Goal: Task Accomplishment & Management: Manage account settings

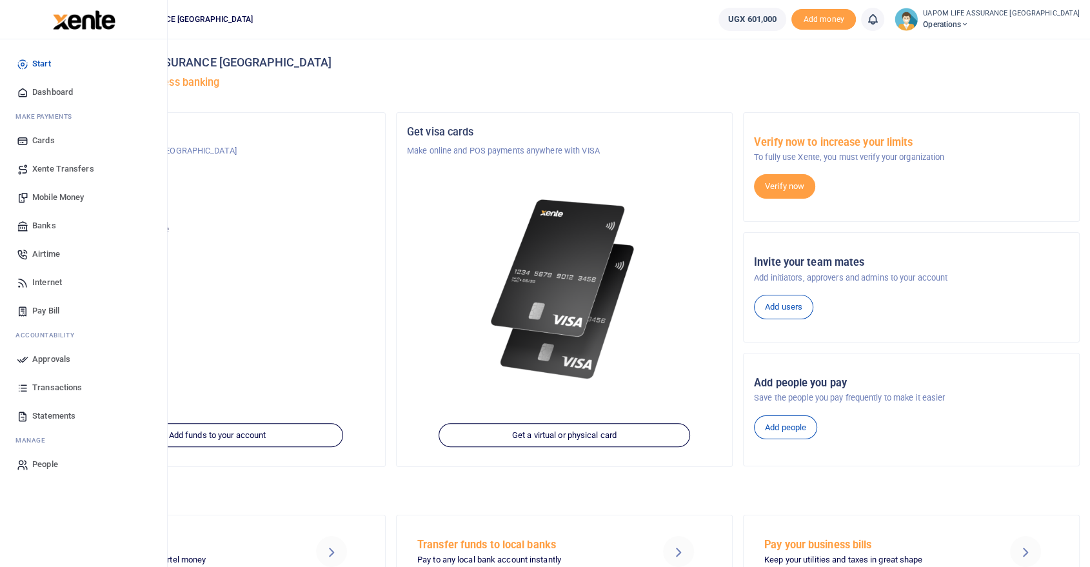
click at [49, 280] on span "Internet" at bounding box center [47, 282] width 30 height 13
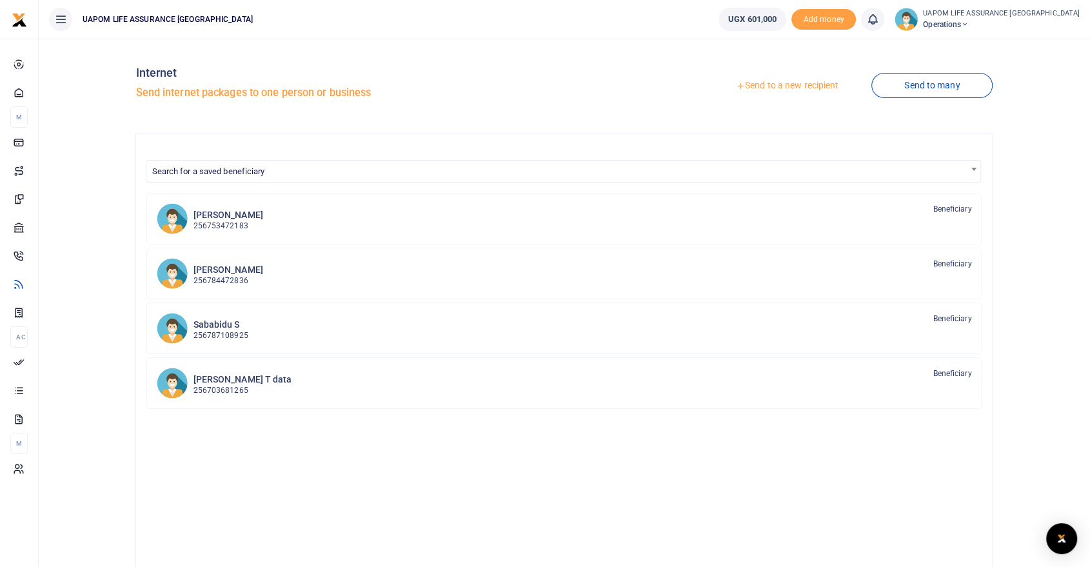
click at [773, 83] on link "Send to a new recipient" at bounding box center [787, 85] width 168 height 23
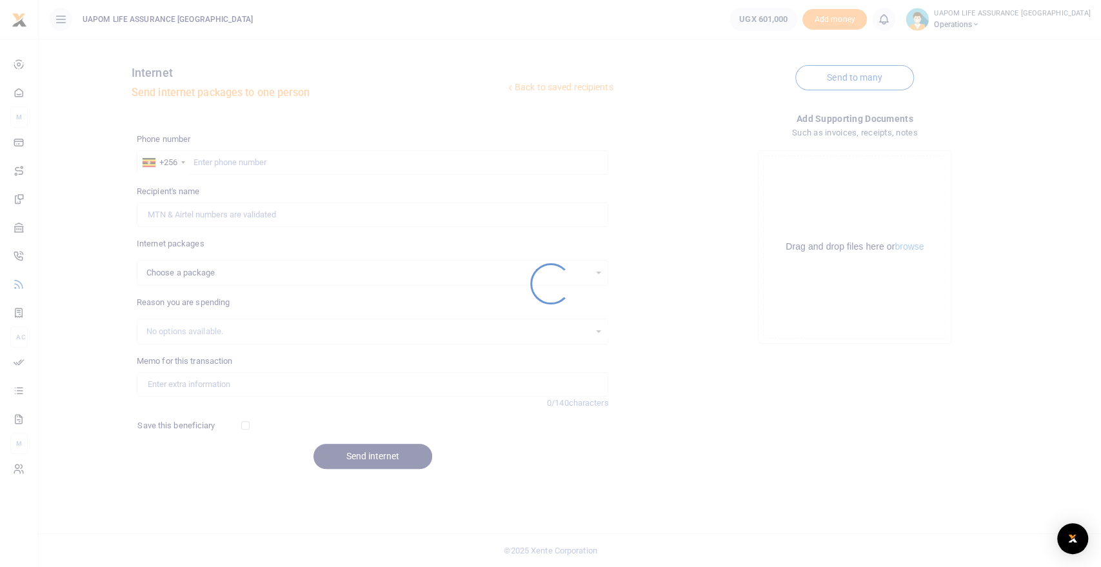
click at [429, 186] on div at bounding box center [550, 283] width 1101 height 567
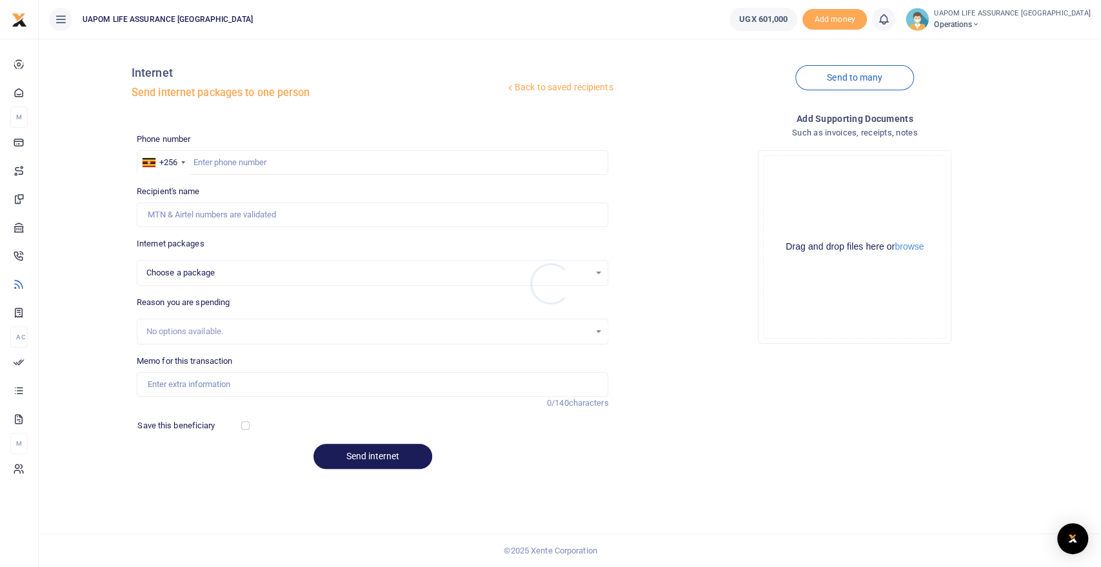
click at [417, 168] on div at bounding box center [550, 283] width 1101 height 567
click at [417, 168] on input "text" at bounding box center [373, 162] width 472 height 25
paste input "708148349"
type input "708148349"
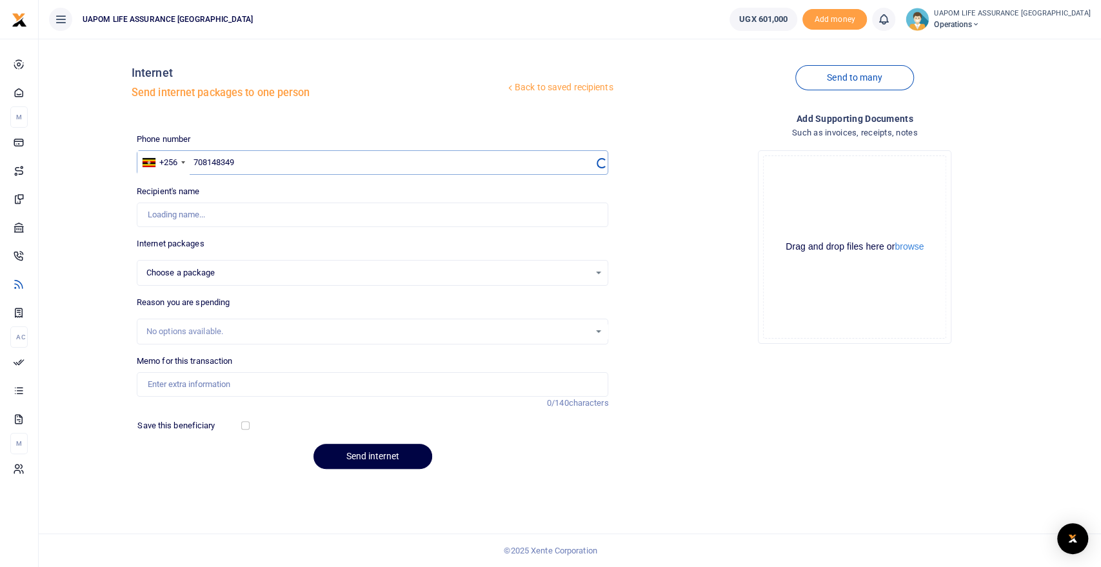
select select
type input "708148349"
click at [275, 273] on div "Choose a package" at bounding box center [368, 272] width 444 height 13
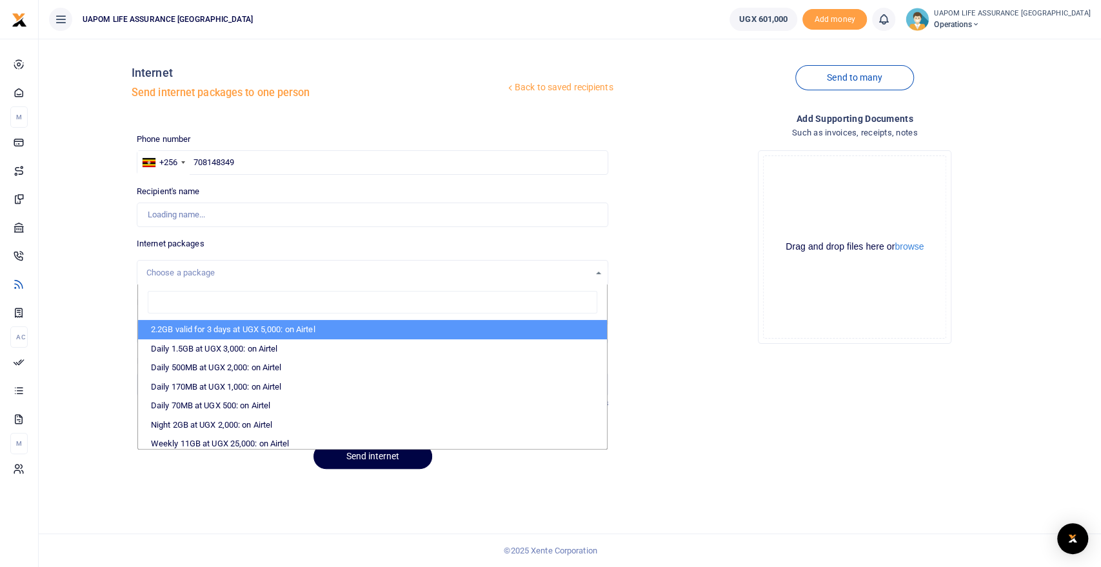
type input "Stephen Sabaidu"
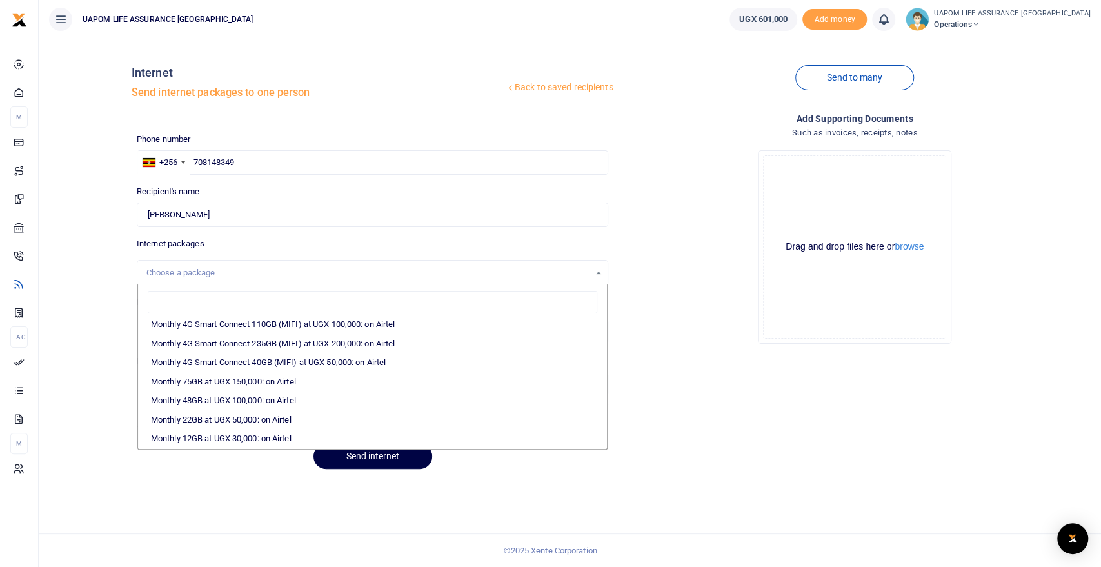
scroll to position [215, 0]
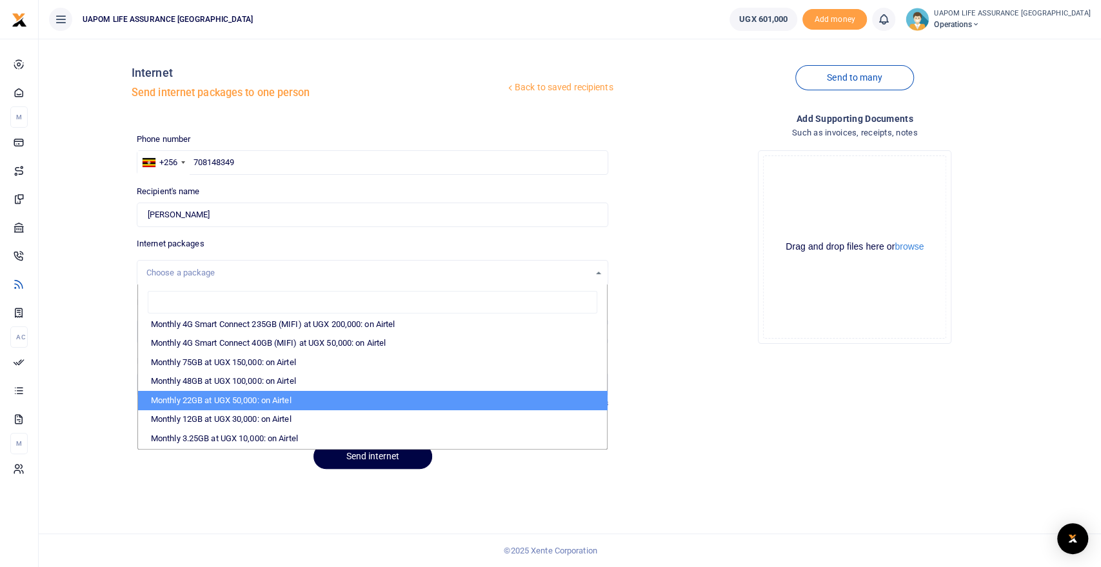
click at [290, 396] on li "Monthly 22GB at UGX 50,000: on Airtel" at bounding box center [373, 400] width 470 height 19
select select "bOgthpMmaC1ZLyOYxyMBh28re2LLS6fLvY77EkG1sh4="
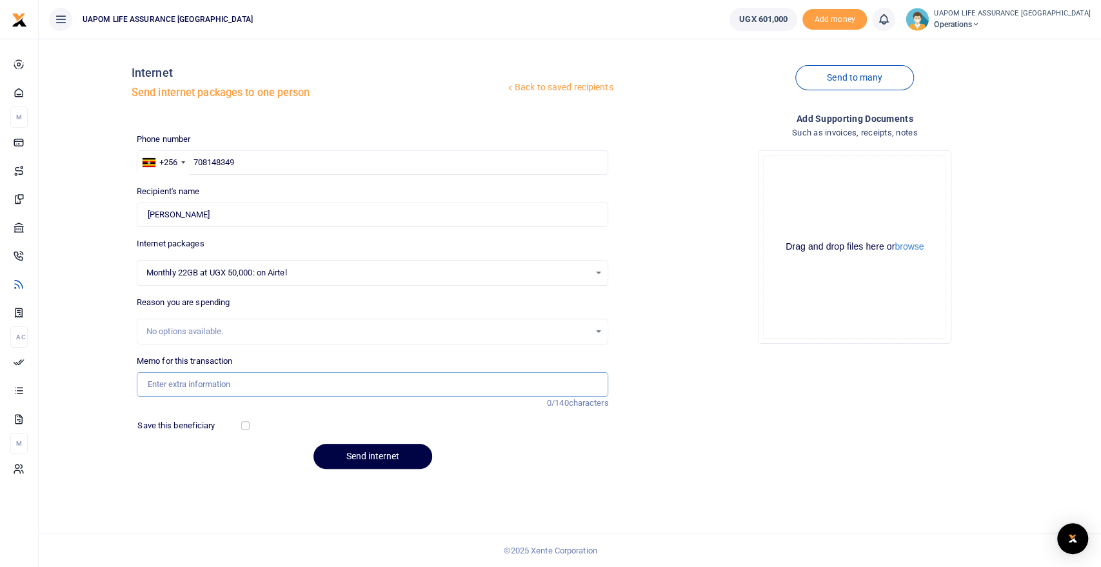
click at [254, 386] on input "Memo for this transaction" at bounding box center [373, 384] width 472 height 25
type input "Support work"
click at [364, 458] on button "Send internet" at bounding box center [373, 456] width 119 height 25
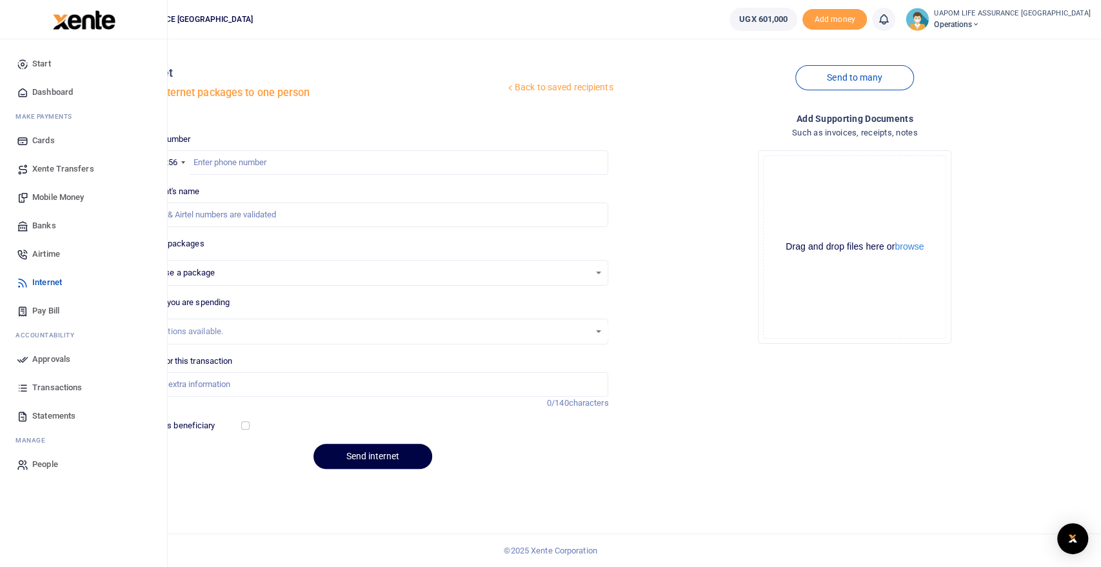
click at [48, 252] on span "Airtime" at bounding box center [46, 254] width 28 height 13
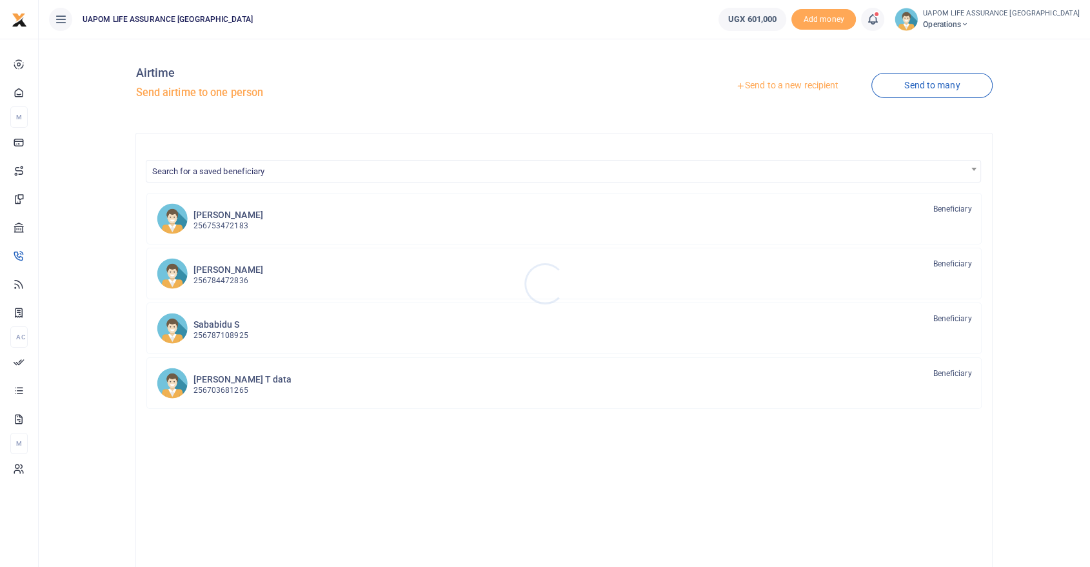
click at [806, 86] on div at bounding box center [545, 283] width 1090 height 567
click at [808, 86] on link "Send to a new recipient" at bounding box center [787, 85] width 168 height 23
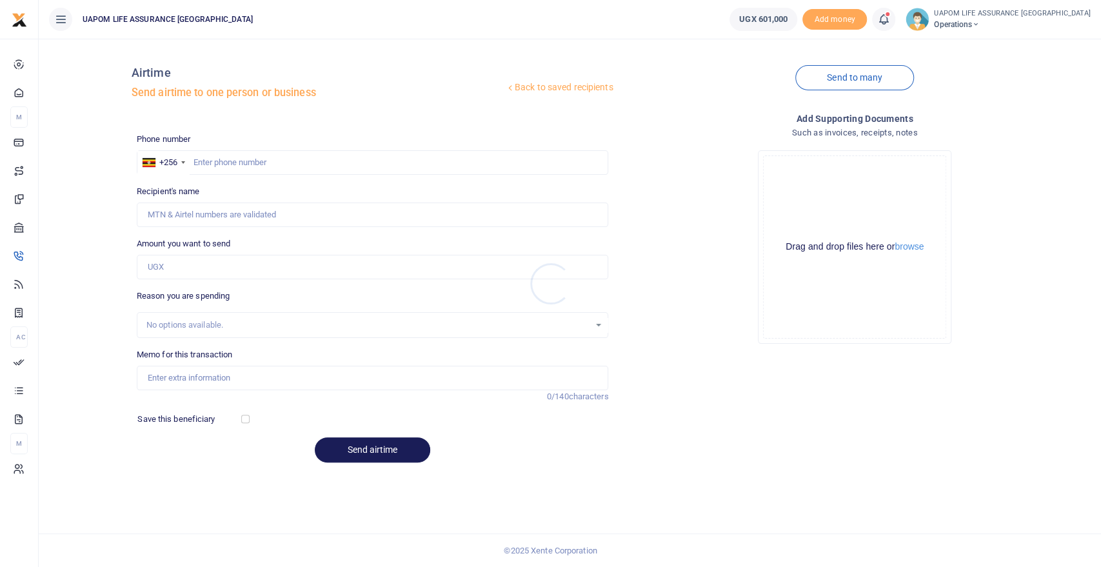
click at [317, 158] on div at bounding box center [550, 283] width 1101 height 567
click at [317, 164] on input "text" at bounding box center [373, 162] width 472 height 25
paste input "708319812"
type input "708319812"
click at [224, 267] on input "Amount you want to send" at bounding box center [373, 267] width 472 height 25
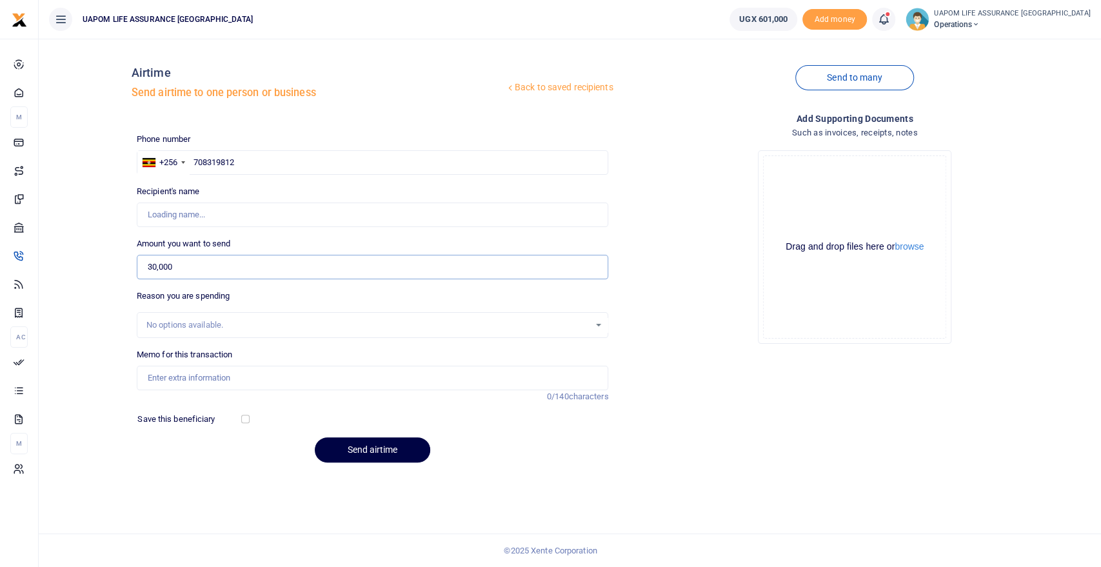
type input "30,000"
click at [232, 378] on input "Memo for this transaction" at bounding box center [373, 378] width 472 height 25
type input "Violah Amutuheire"
type input "Support work"
click at [365, 456] on button "Send airtime" at bounding box center [372, 449] width 115 height 25
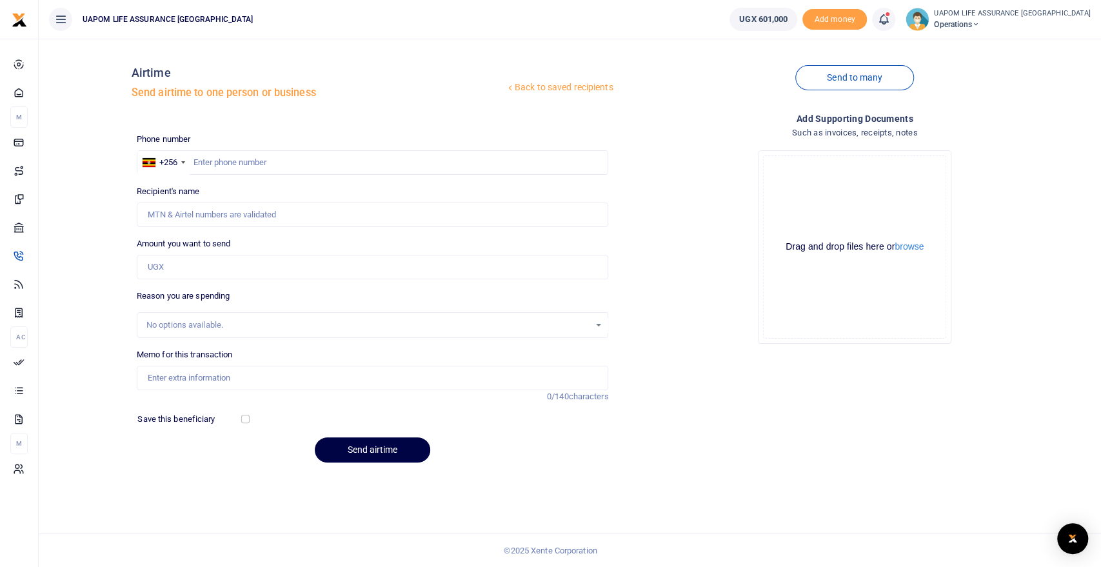
click at [890, 19] on icon at bounding box center [883, 19] width 13 height 14
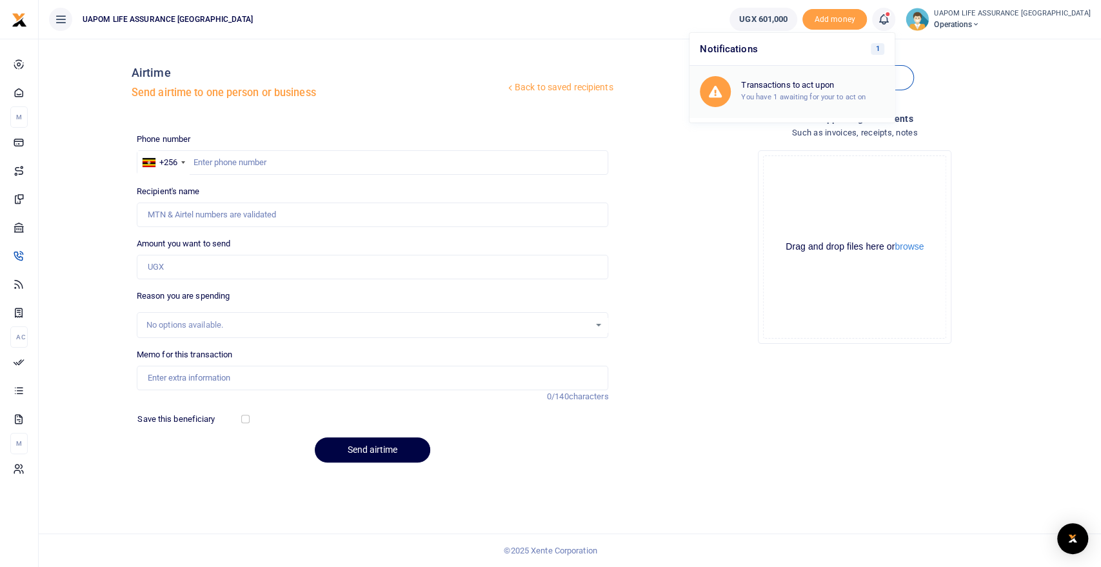
click at [854, 104] on div "Transactions to act upon You have 1 awaiting for your to act on" at bounding box center [792, 91] width 184 height 31
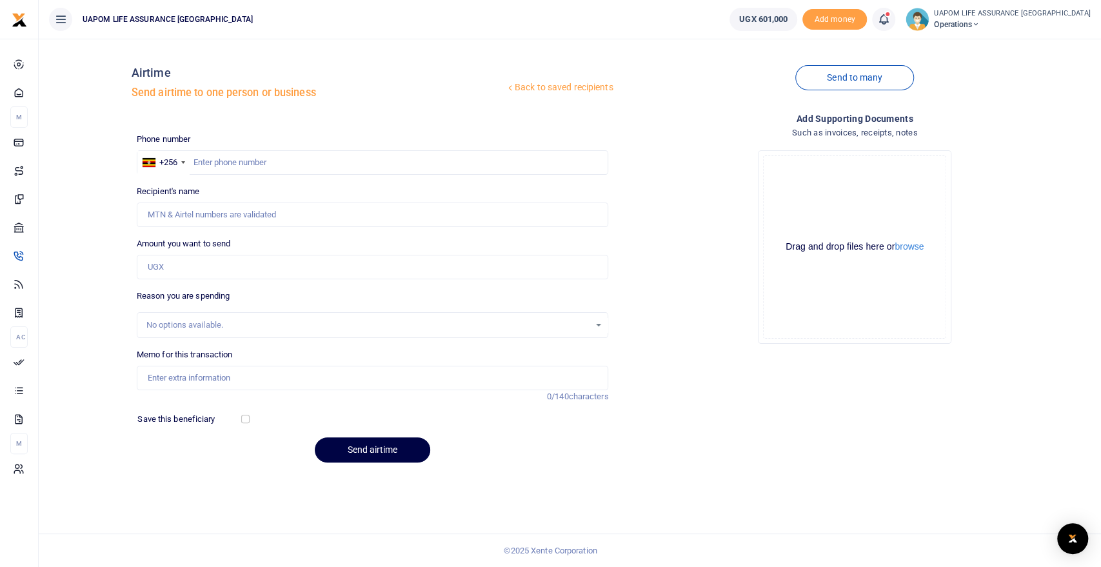
click at [890, 17] on icon at bounding box center [883, 19] width 13 height 14
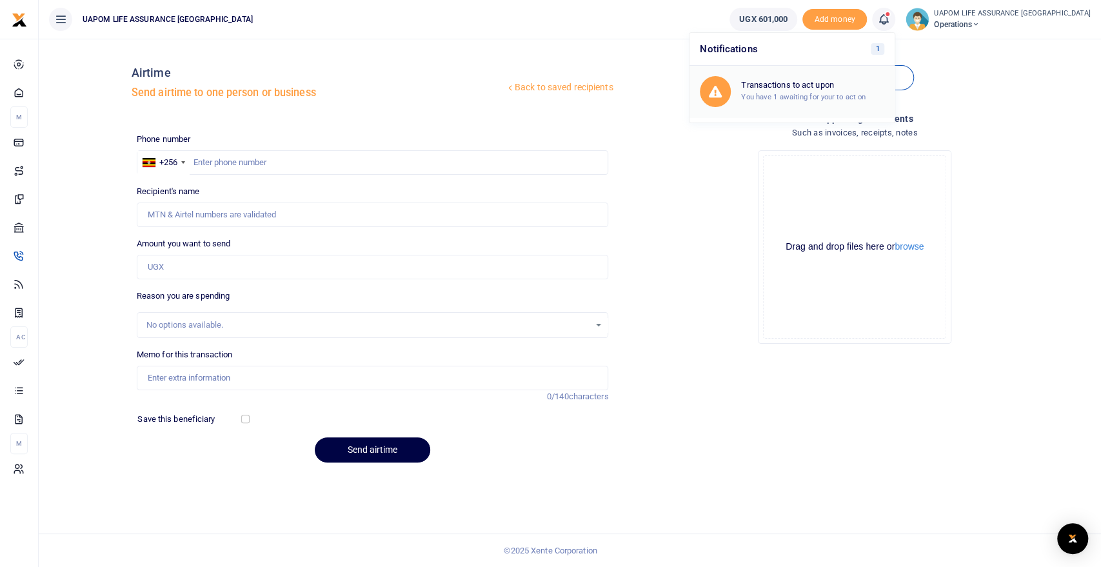
click at [853, 92] on small "You have 1 awaiting for your to act on" at bounding box center [803, 96] width 125 height 9
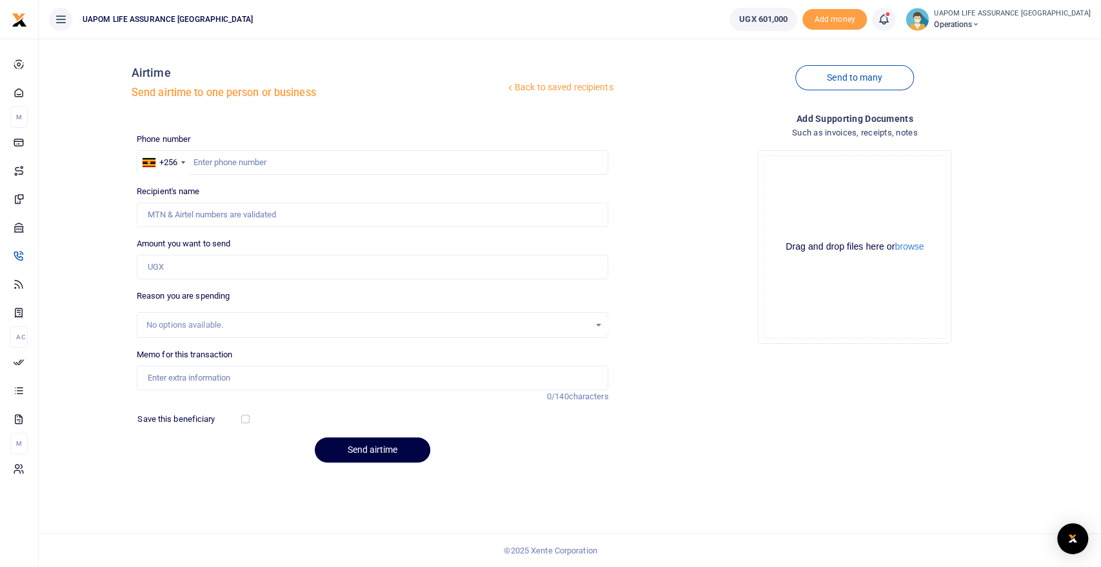
click at [890, 21] on icon at bounding box center [883, 19] width 13 height 14
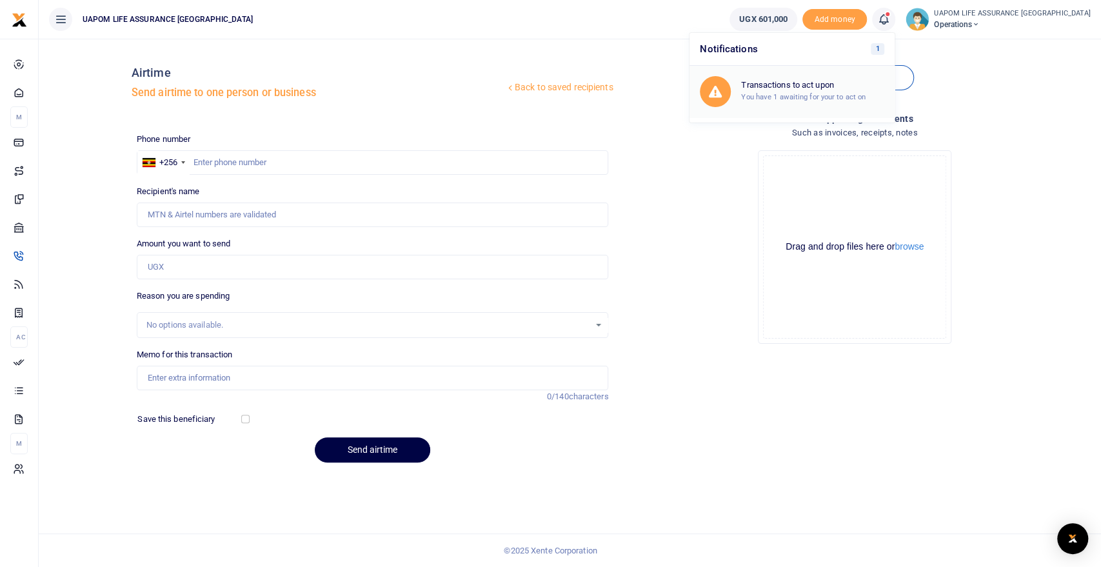
click at [846, 93] on small "You have 1 awaiting for your to act on" at bounding box center [803, 96] width 125 height 9
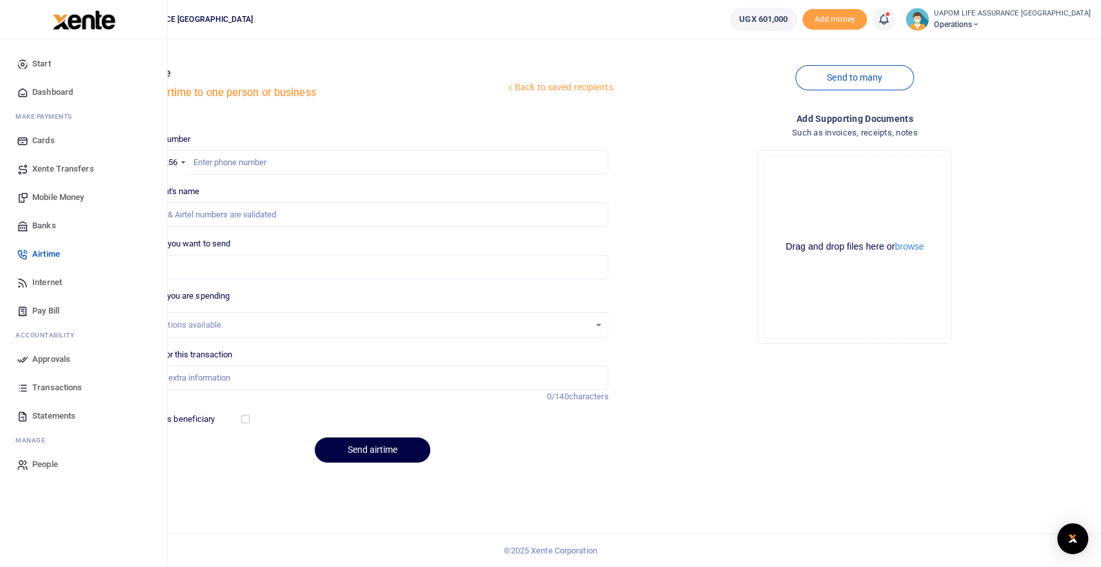
click at [48, 254] on span "Airtime" at bounding box center [46, 254] width 28 height 13
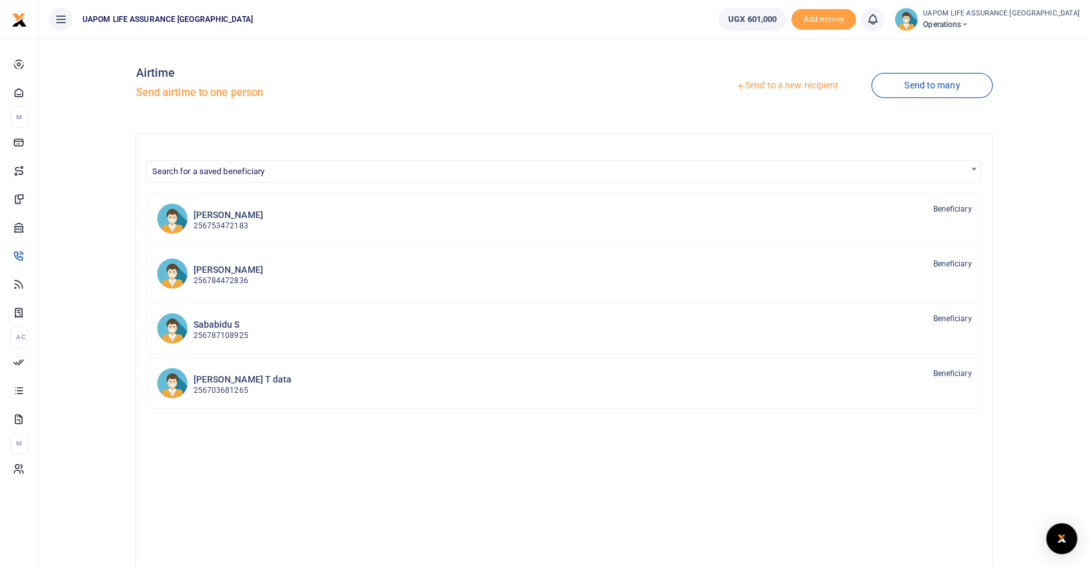
click at [879, 24] on icon at bounding box center [872, 19] width 13 height 14
click at [708, 28] on ul "UAPOM LIFE ASSURANCE [GEOGRAPHIC_DATA]" at bounding box center [374, 19] width 670 height 39
click at [879, 19] on icon at bounding box center [872, 19] width 13 height 14
click at [818, 88] on h6 "Nothing to view" at bounding box center [801, 85] width 143 height 10
click at [879, 23] on icon at bounding box center [872, 19] width 13 height 14
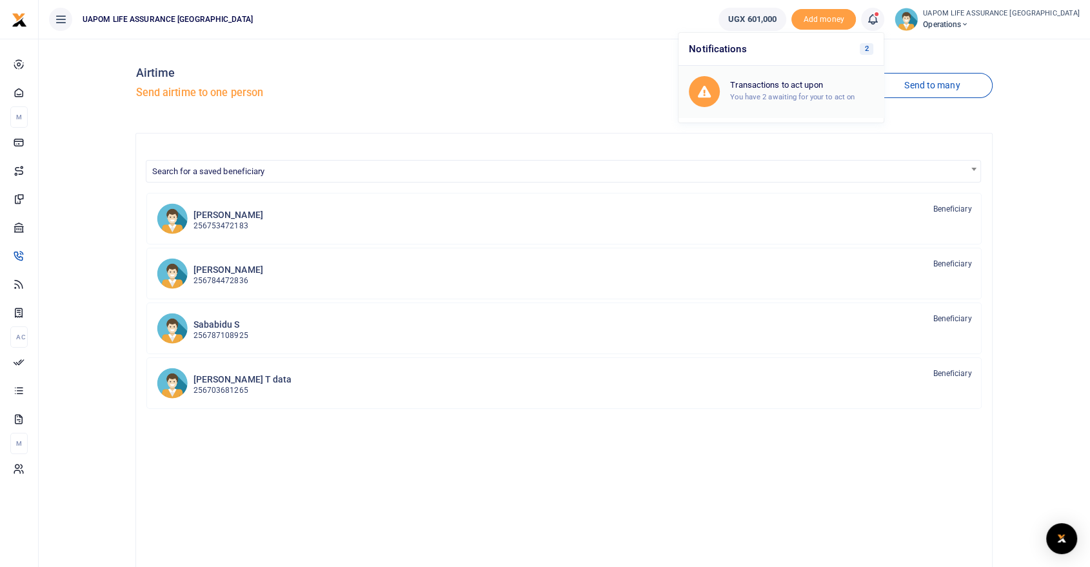
click at [835, 93] on small "You have 2 awaiting for your to act on" at bounding box center [792, 96] width 125 height 9
click at [884, 18] on link at bounding box center [872, 19] width 23 height 23
click at [844, 88] on h6 "Transactions to act upon" at bounding box center [801, 85] width 143 height 10
click at [969, 22] on icon at bounding box center [965, 24] width 8 height 9
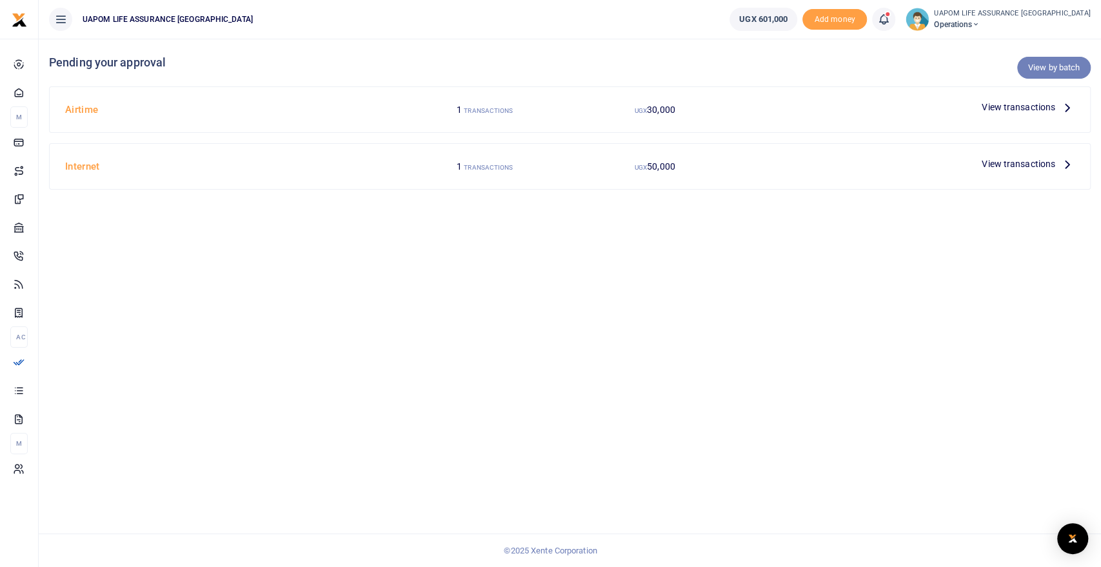
click at [1063, 66] on link "View by batch" at bounding box center [1054, 68] width 74 height 22
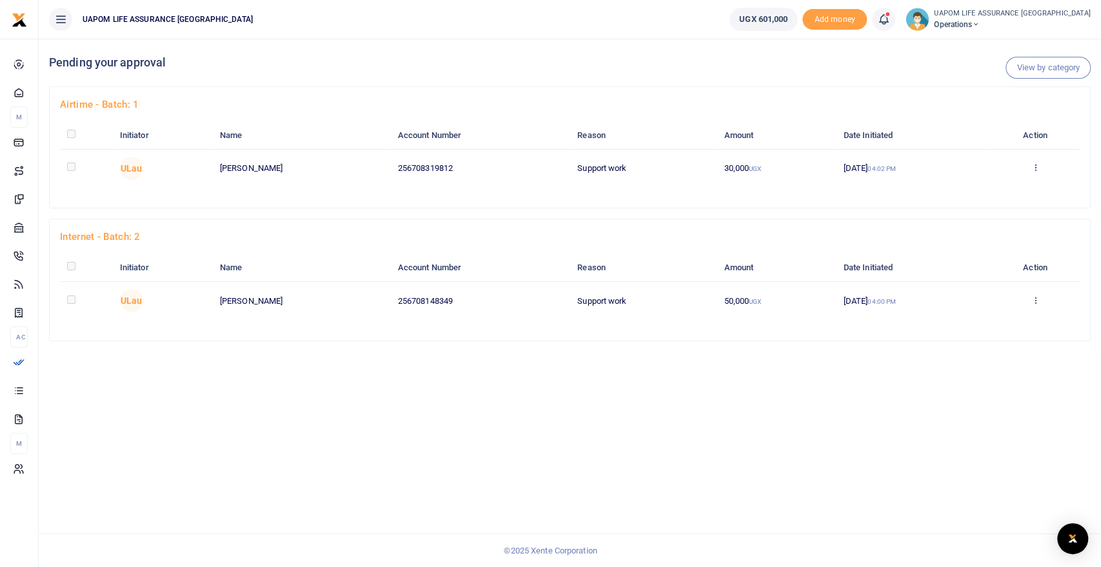
click at [1038, 169] on icon at bounding box center [1035, 167] width 8 height 9
click at [991, 188] on link "Approve" at bounding box center [991, 189] width 102 height 18
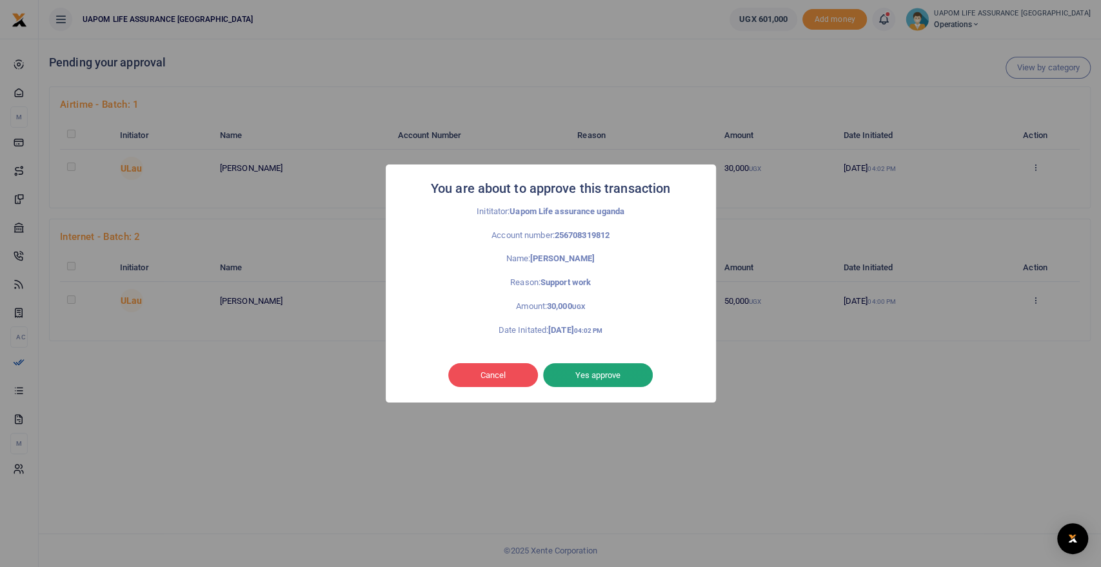
click at [606, 373] on button "Yes approve" at bounding box center [598, 375] width 110 height 25
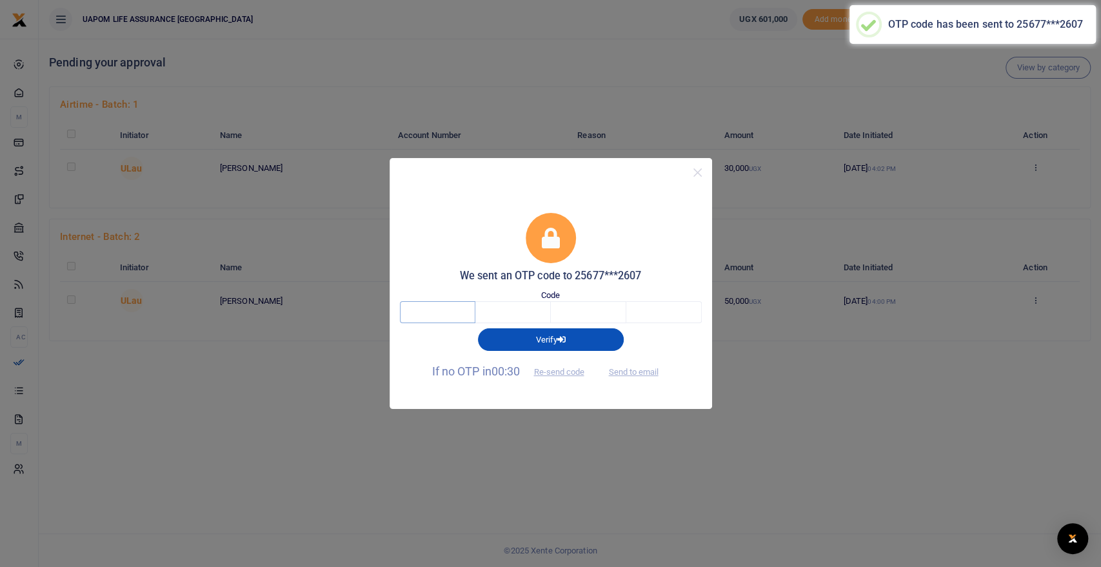
click at [439, 314] on input "text" at bounding box center [437, 312] width 75 height 22
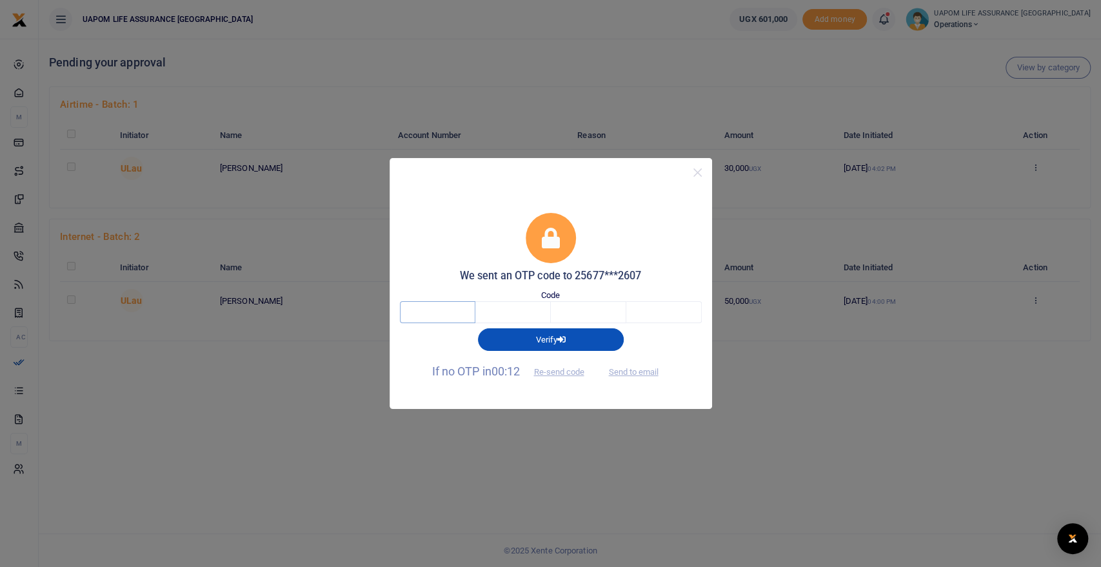
click at [439, 314] on input "text" at bounding box center [437, 312] width 75 height 22
type input "4"
type input "9"
type input "2"
type input "6"
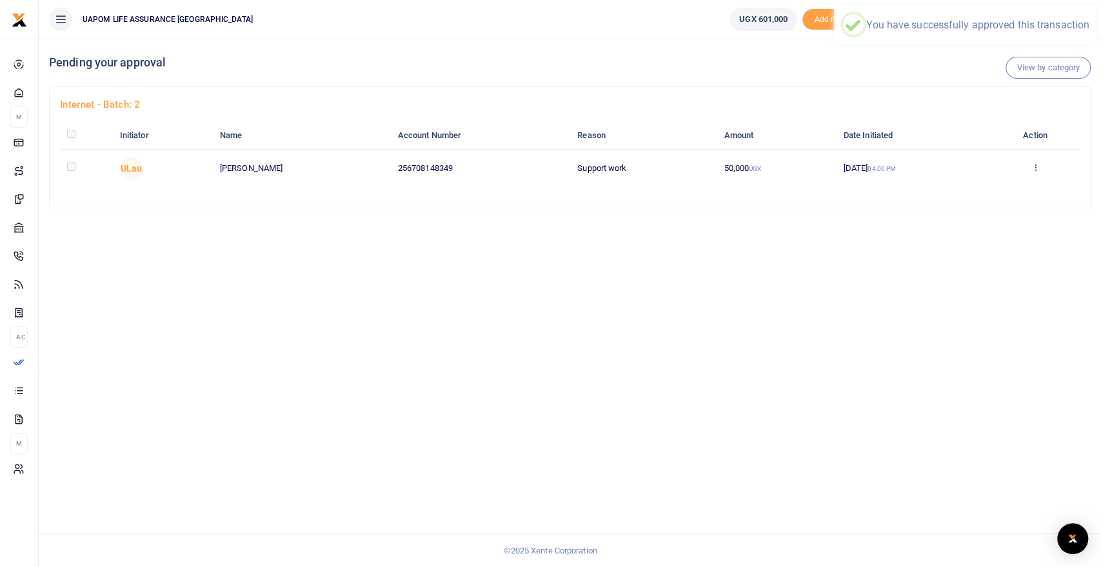
click at [1036, 164] on icon at bounding box center [1035, 167] width 8 height 9
click at [990, 183] on link "Approve" at bounding box center [991, 189] width 102 height 18
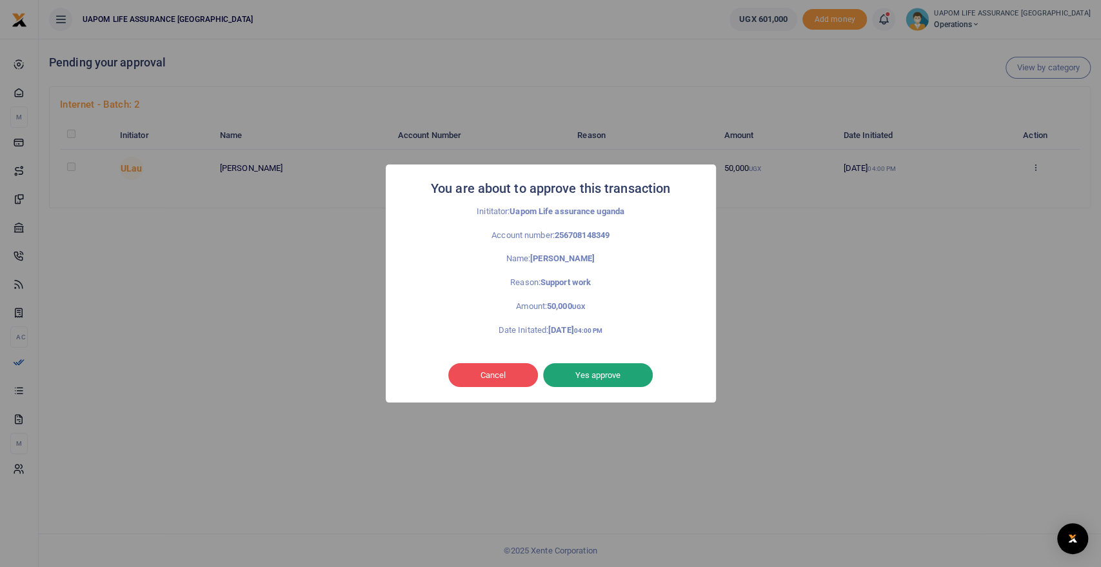
click at [595, 376] on button "Yes approve" at bounding box center [598, 375] width 110 height 25
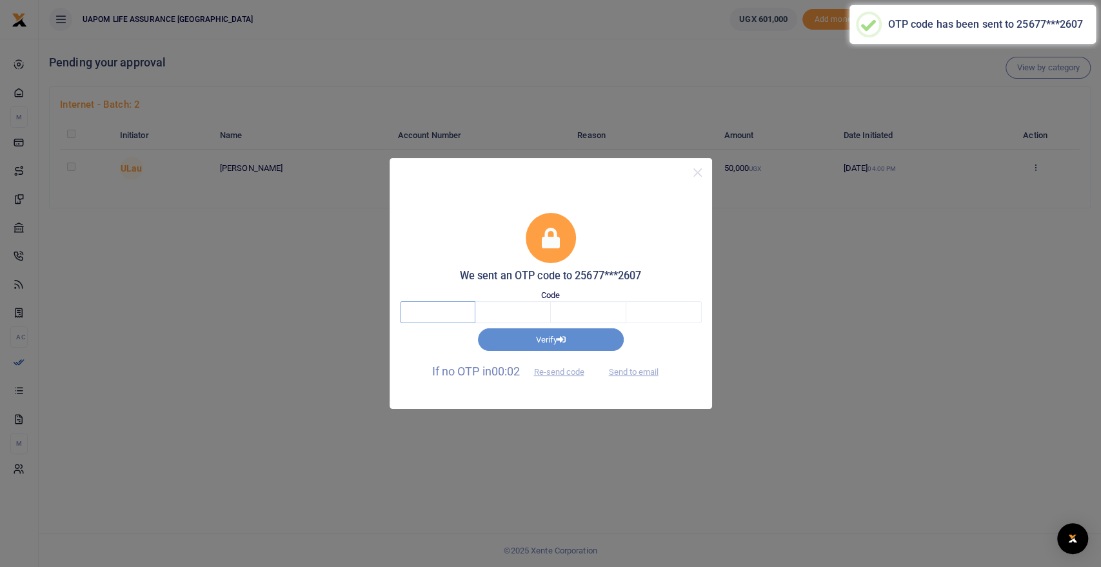
click at [440, 312] on input "text" at bounding box center [437, 312] width 75 height 22
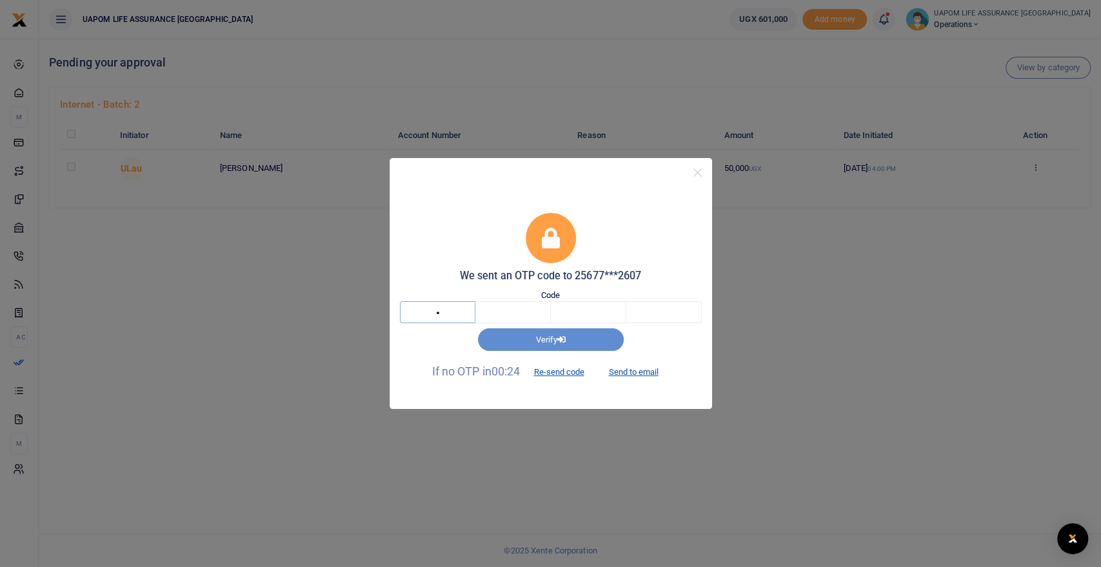
type input "9"
type input "8"
type input "2"
type input "8"
